Goal: Task Accomplishment & Management: Manage account settings

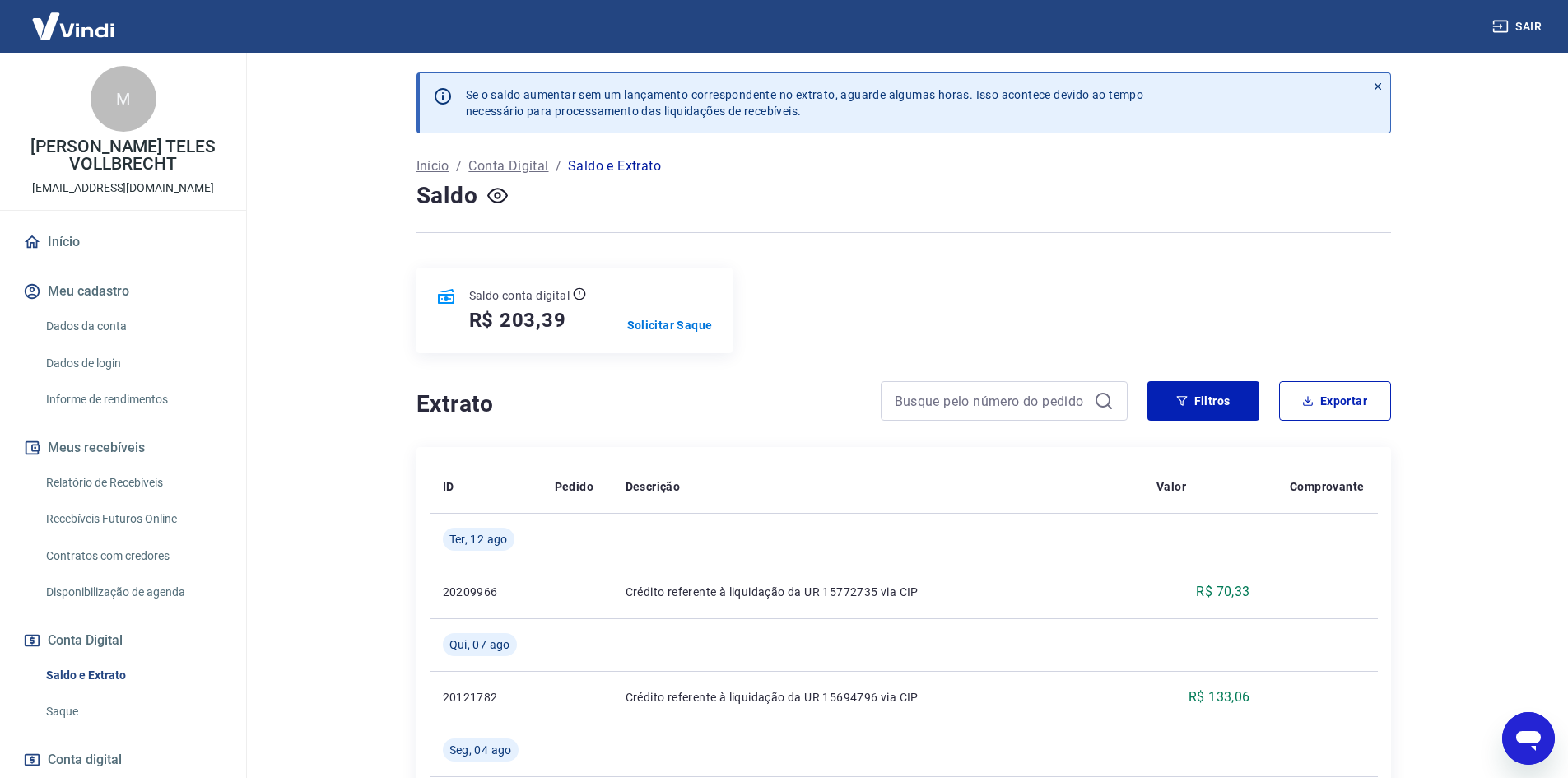
scroll to position [165, 0]
click at [76, 697] on link "Saque" at bounding box center [133, 711] width 187 height 34
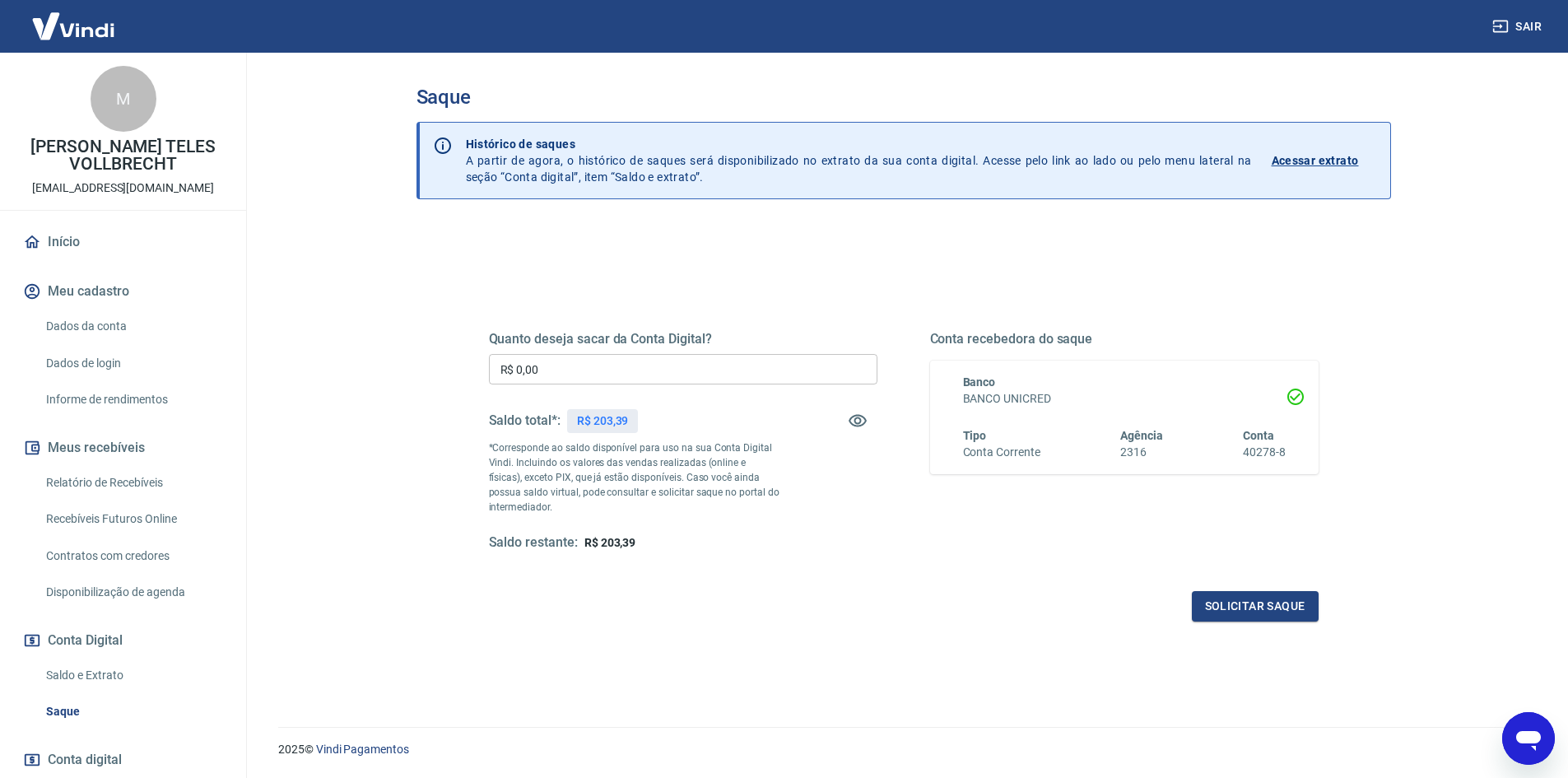
click at [97, 668] on link "Saldo e Extrato" at bounding box center [133, 675] width 187 height 34
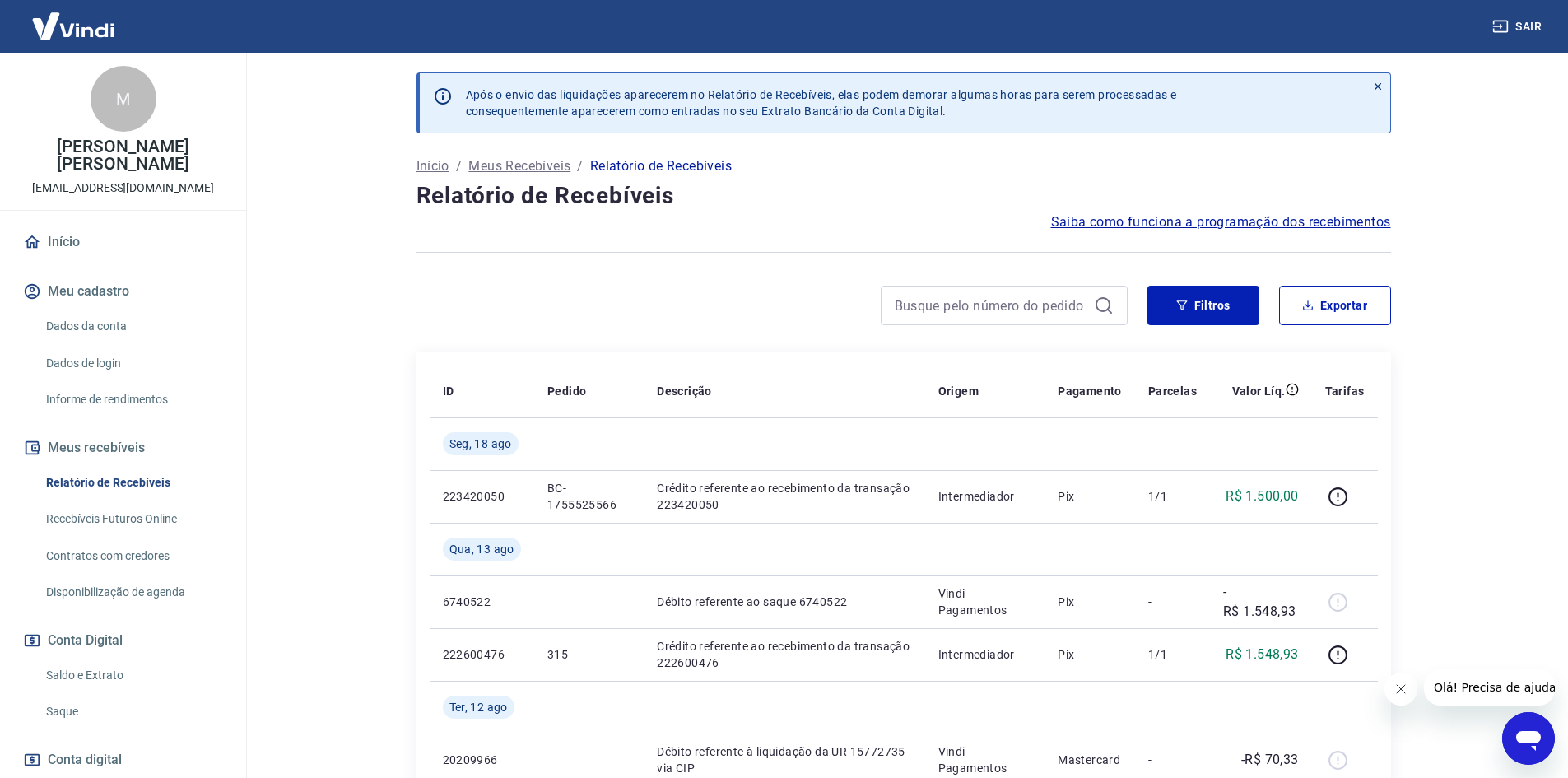
click at [1201, 218] on span "Saiba como funciona a programação dos recebimentos" at bounding box center [1220, 222] width 340 height 19
